Goal: Download file/media

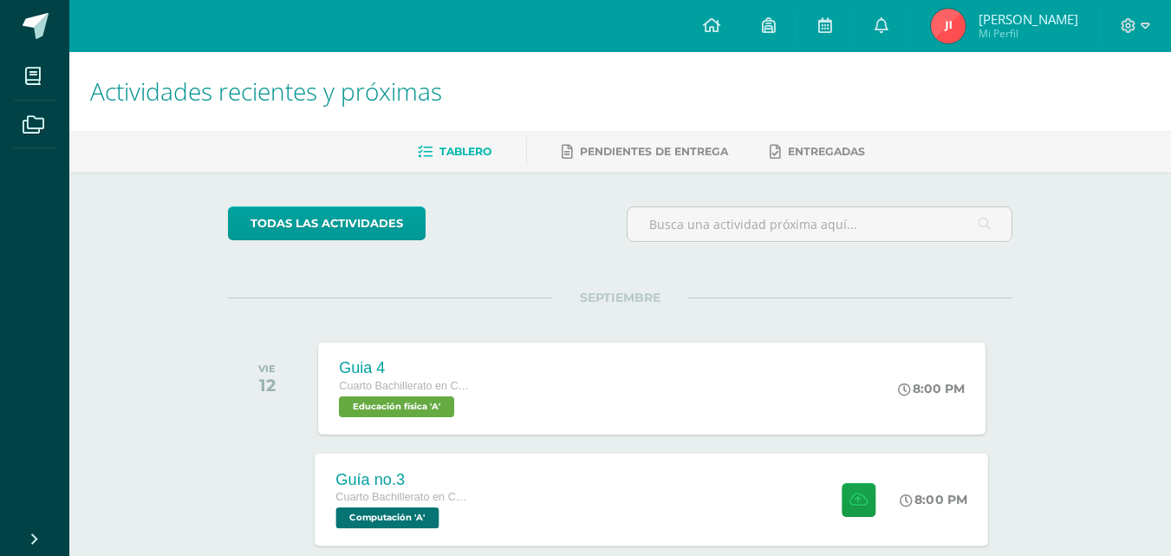
click at [393, 496] on span "Cuarto Bachillerato en Ciencias Biológicas Bach. CCLL en Ciencias Biológicas" at bounding box center [402, 497] width 132 height 12
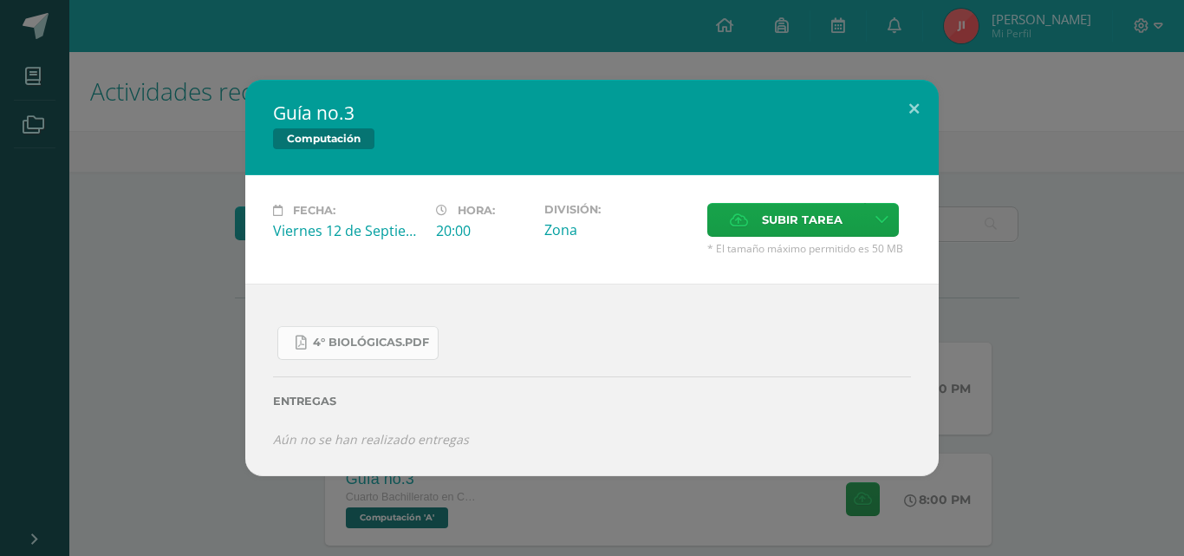
click at [382, 327] on link "4° Biológicas.pdf" at bounding box center [357, 343] width 161 height 34
